Goal: Information Seeking & Learning: Learn about a topic

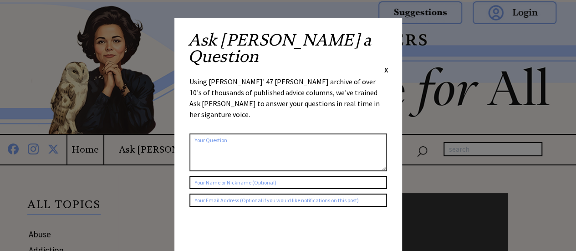
click at [388, 37] on div "Ask [PERSON_NAME] a Question X Using [PERSON_NAME]' 47 [PERSON_NAME] archive of…" at bounding box center [288, 172] width 228 height 308
click at [382, 37] on div "Ask [PERSON_NAME] a Question X" at bounding box center [288, 53] width 200 height 43
click at [385, 65] on span "X" at bounding box center [386, 69] width 4 height 9
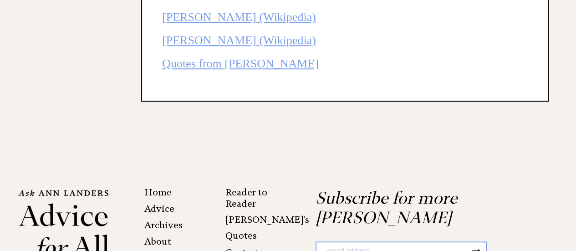
scroll to position [2236, 0]
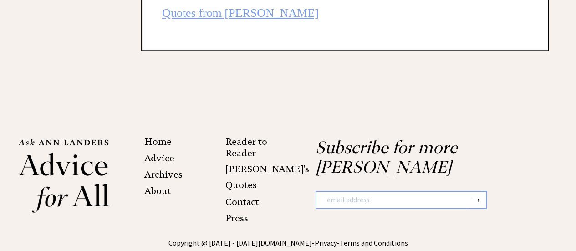
click at [237, 213] on link "Press" at bounding box center [236, 218] width 23 height 11
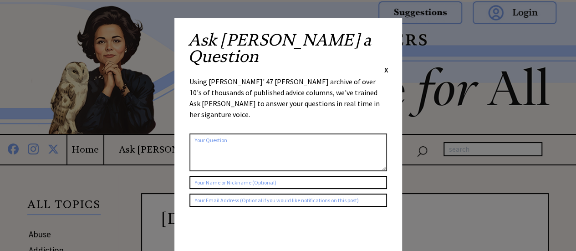
click at [387, 65] on span "X" at bounding box center [386, 69] width 4 height 9
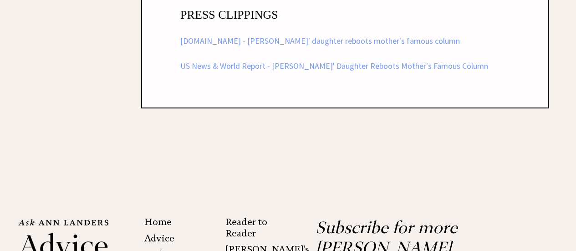
scroll to position [1546, 0]
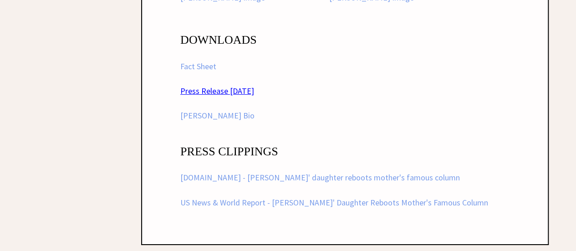
click at [239, 92] on link "Press Release [DATE]" at bounding box center [217, 91] width 74 height 10
click at [210, 68] on link "Fact Sheet" at bounding box center [198, 66] width 36 height 10
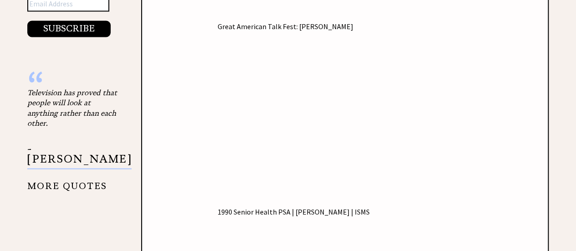
scroll to position [772, 0]
